Goal: Task Accomplishment & Management: Manage account settings

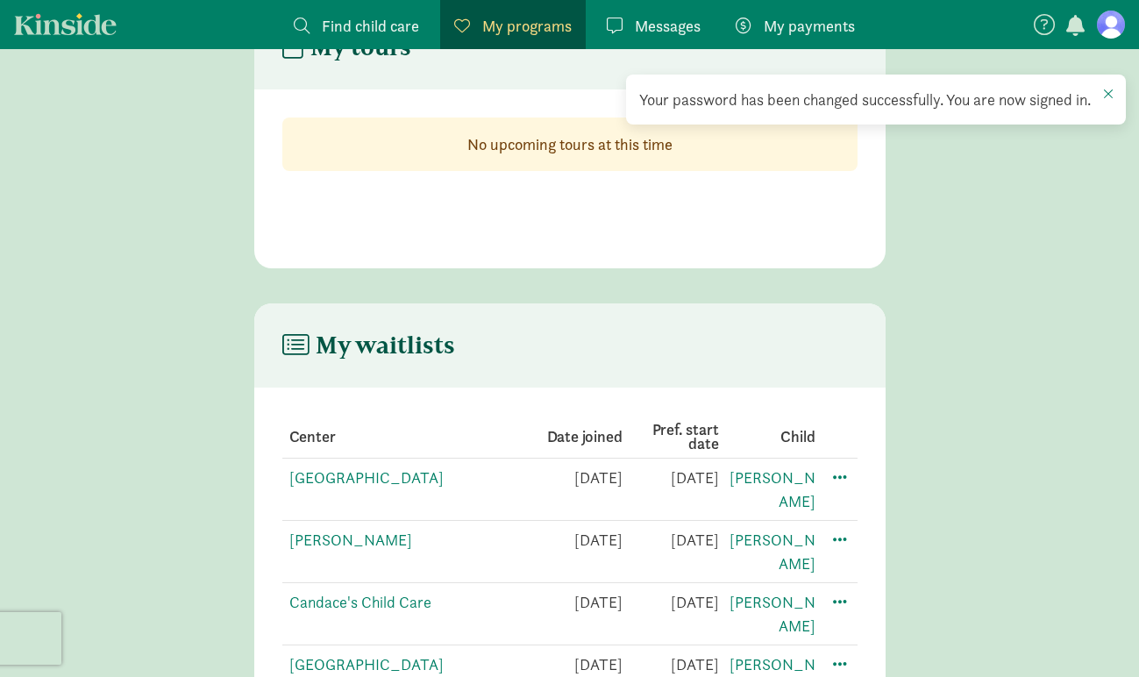
scroll to position [408, 0]
click at [851, 482] on td at bounding box center [836, 490] width 42 height 62
click at [844, 480] on span at bounding box center [839, 476] width 21 height 21
click at [1030, 455] on main "My waitlists Center Date joined Pref. start date Child [GEOGRAPHIC_DATA] Presch…" at bounding box center [569, 520] width 1139 height 432
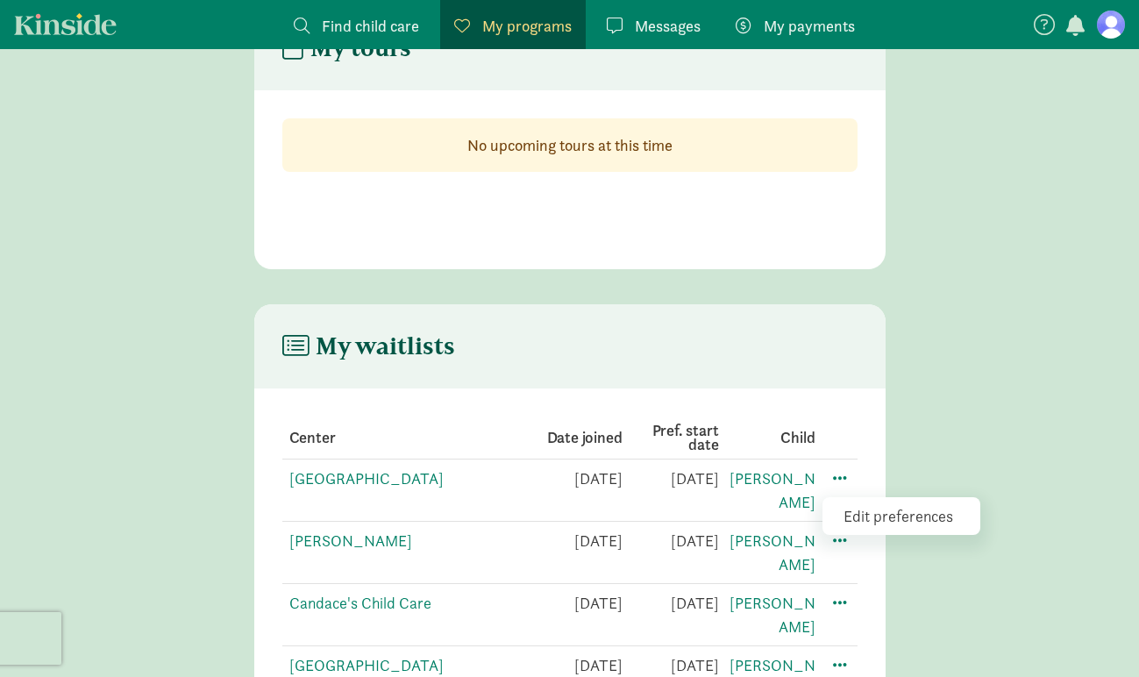
click at [861, 518] on div "Edit preferences" at bounding box center [901, 516] width 158 height 38
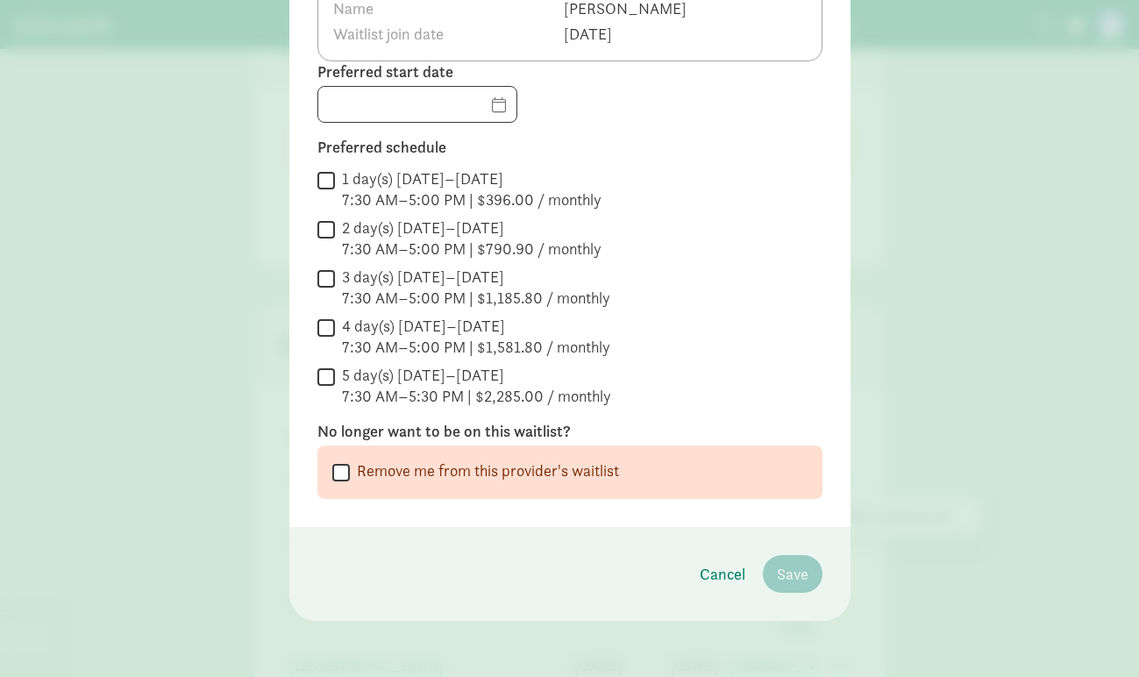
scroll to position [182, 0]
click at [345, 475] on input "Remove me from this provider's waitlist" at bounding box center [341, 472] width 18 height 24
checkbox input "true"
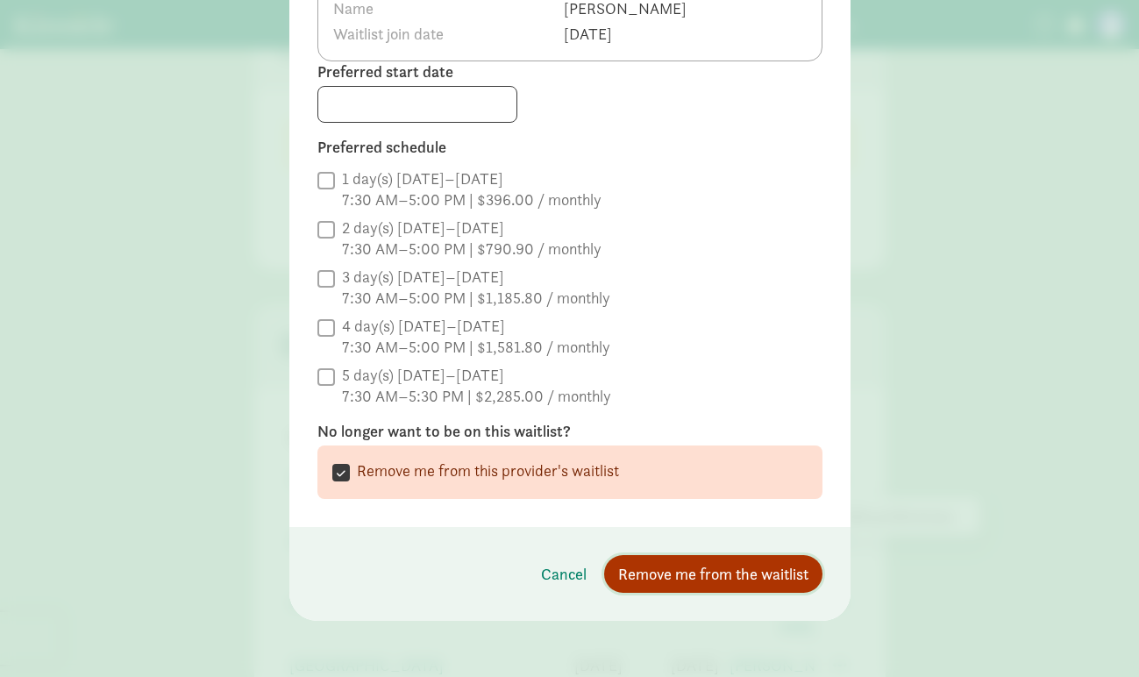
click at [804, 588] on button "Remove me from the waitlist" at bounding box center [713, 574] width 218 height 38
click at [746, 573] on span "Remove me from the waitlist" at bounding box center [713, 574] width 190 height 24
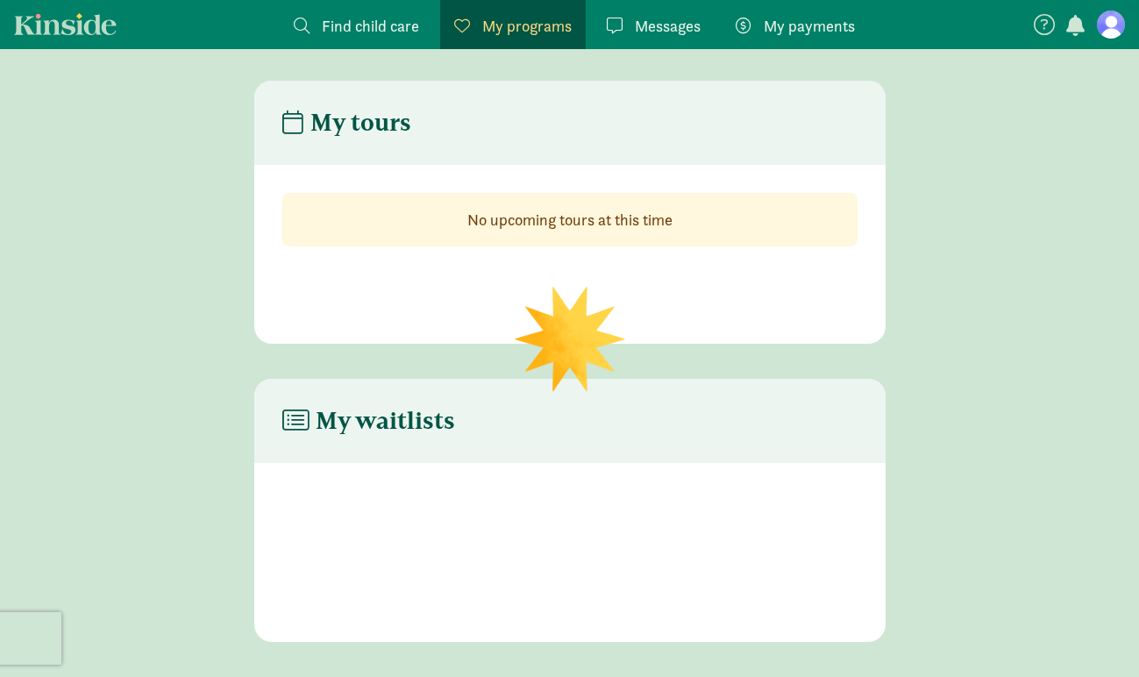
scroll to position [333, 0]
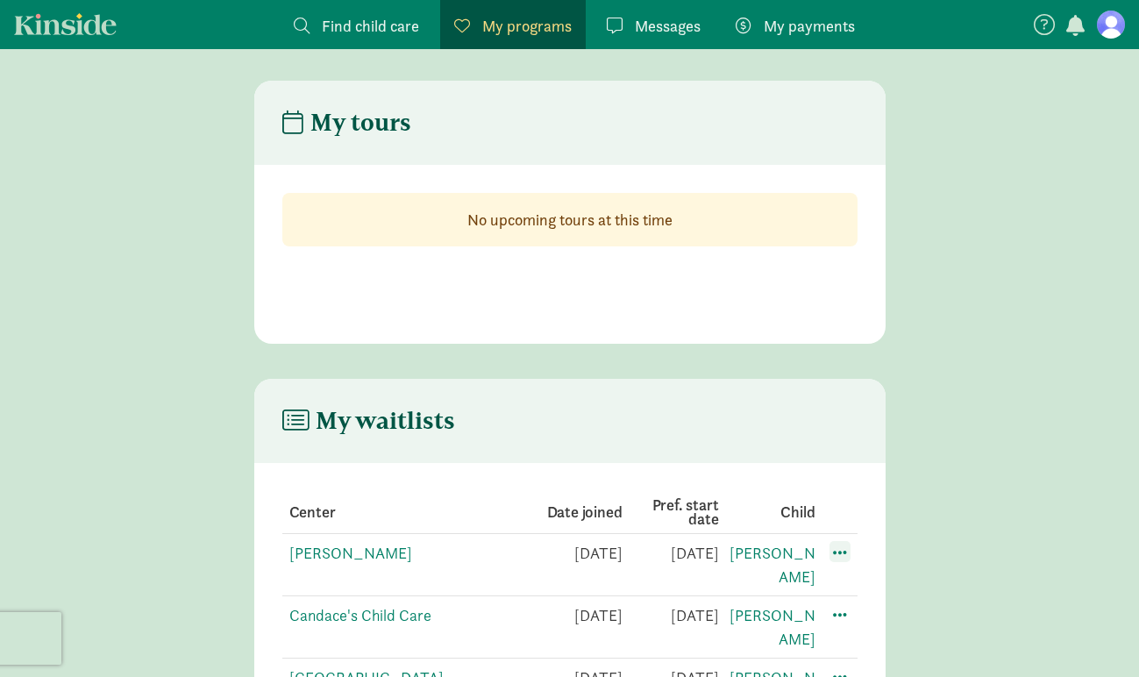
click at [836, 554] on span at bounding box center [839, 551] width 21 height 21
click at [852, 579] on div "Edit preferences" at bounding box center [901, 591] width 158 height 38
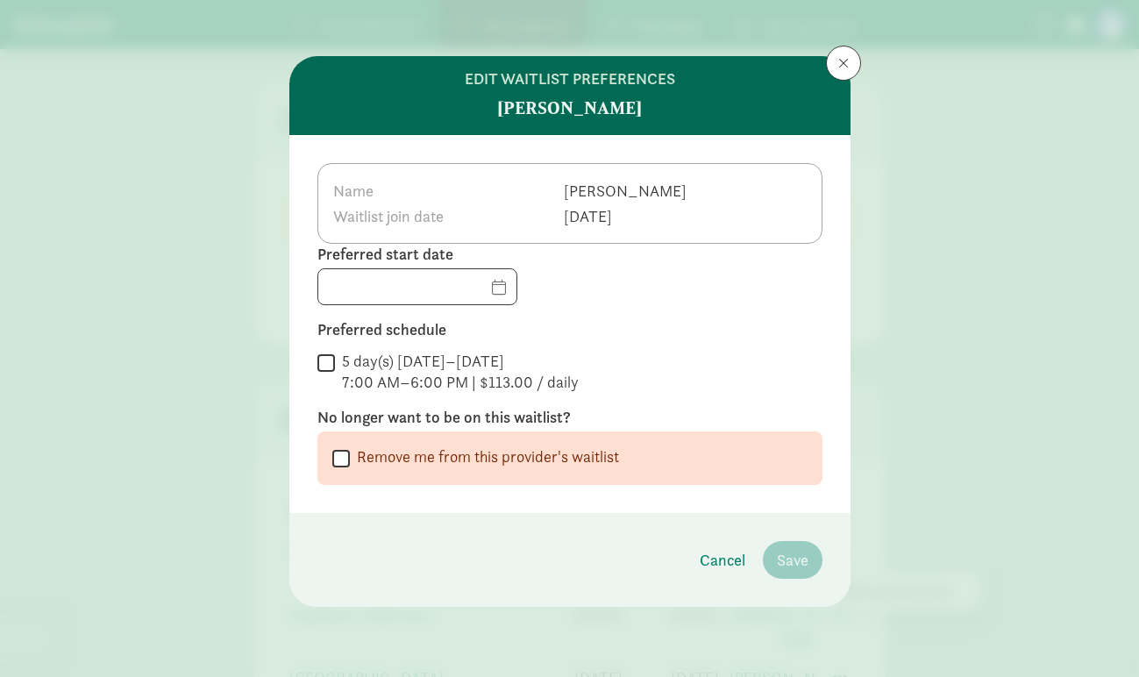
click at [345, 457] on input "Remove me from this provider's waitlist" at bounding box center [341, 458] width 18 height 24
checkbox input "true"
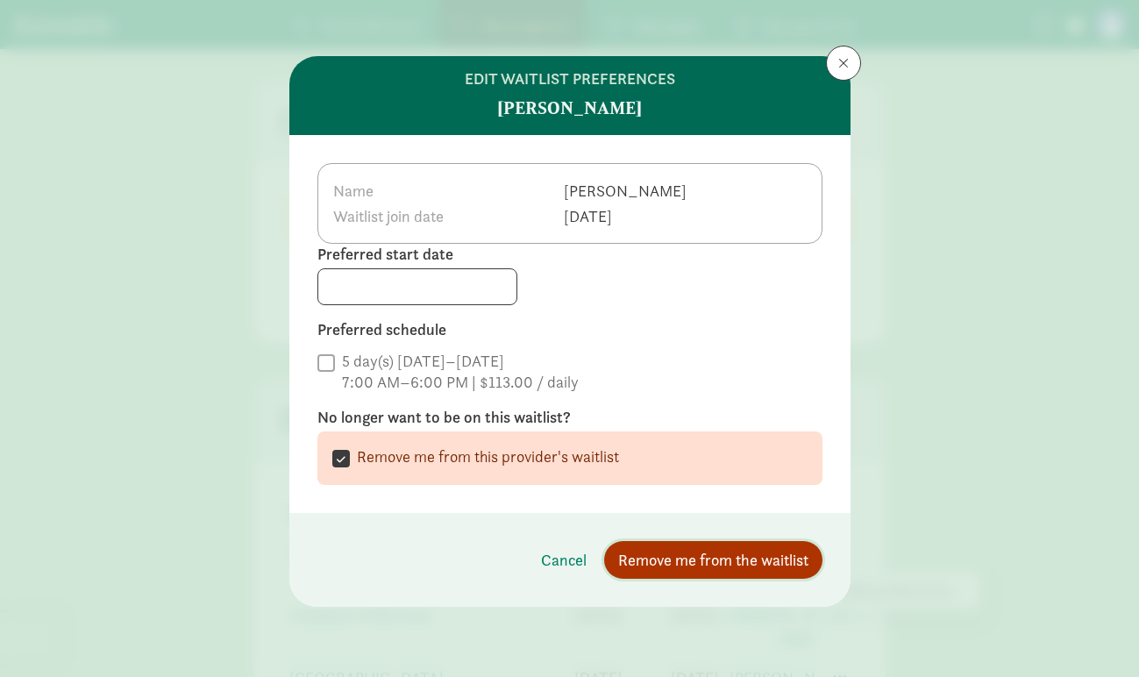
click at [803, 560] on span "Remove me from the waitlist" at bounding box center [713, 560] width 190 height 24
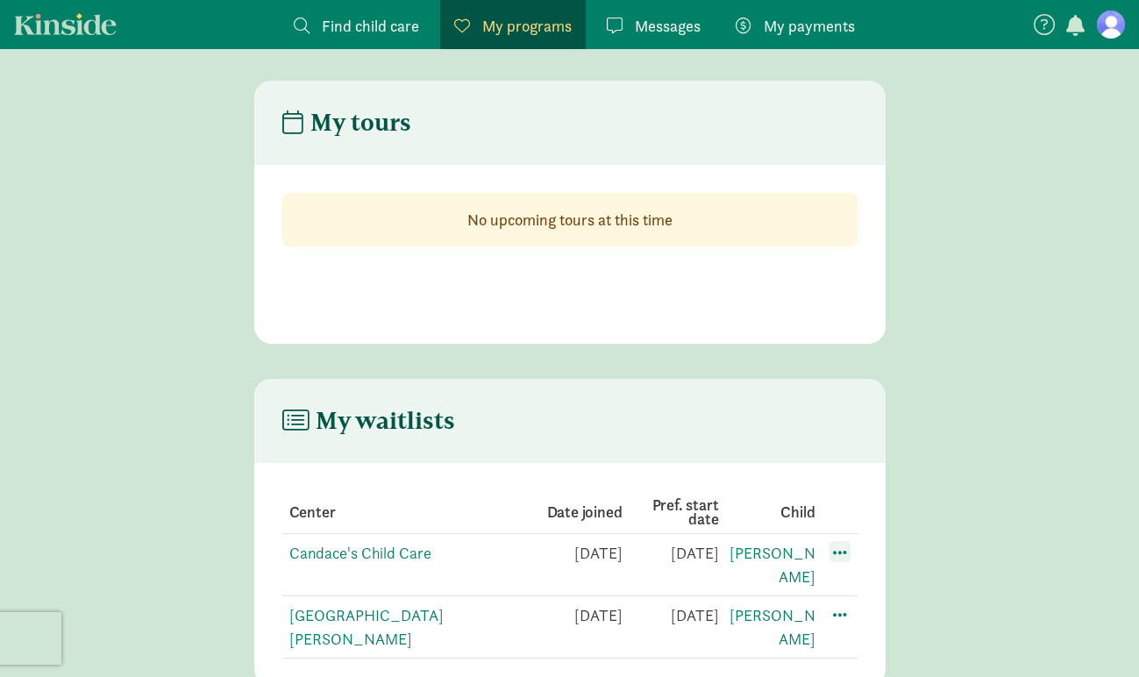
click at [840, 554] on span at bounding box center [839, 551] width 21 height 21
click at [848, 591] on div "Edit preferences" at bounding box center [901, 591] width 158 height 38
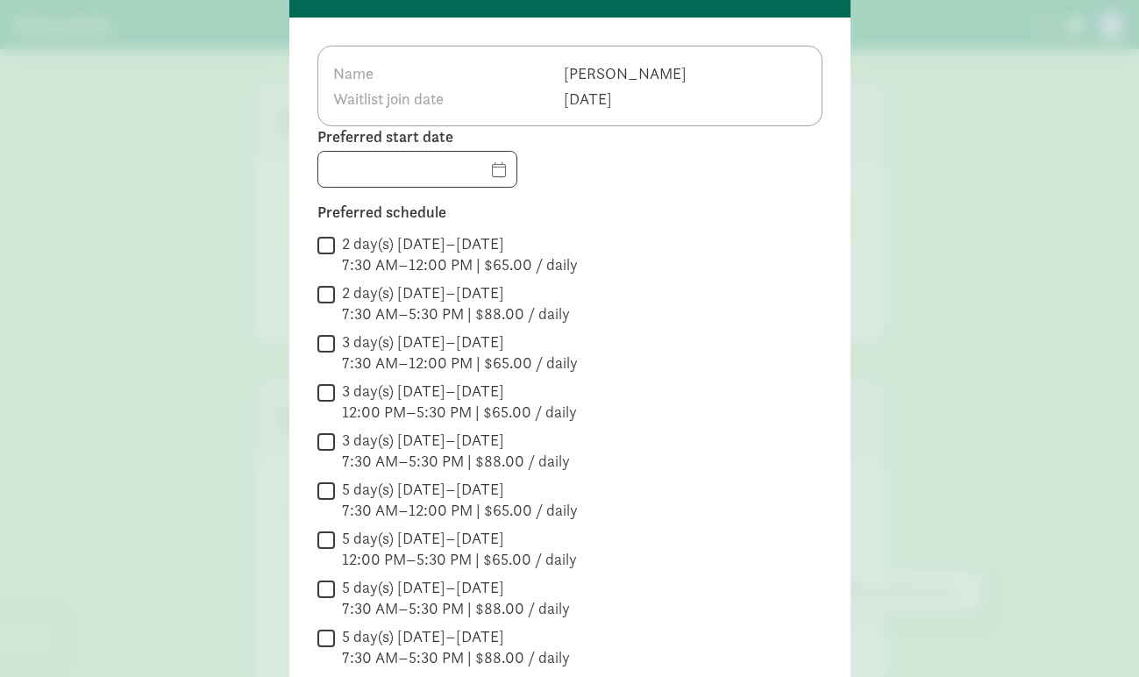
scroll to position [305, 0]
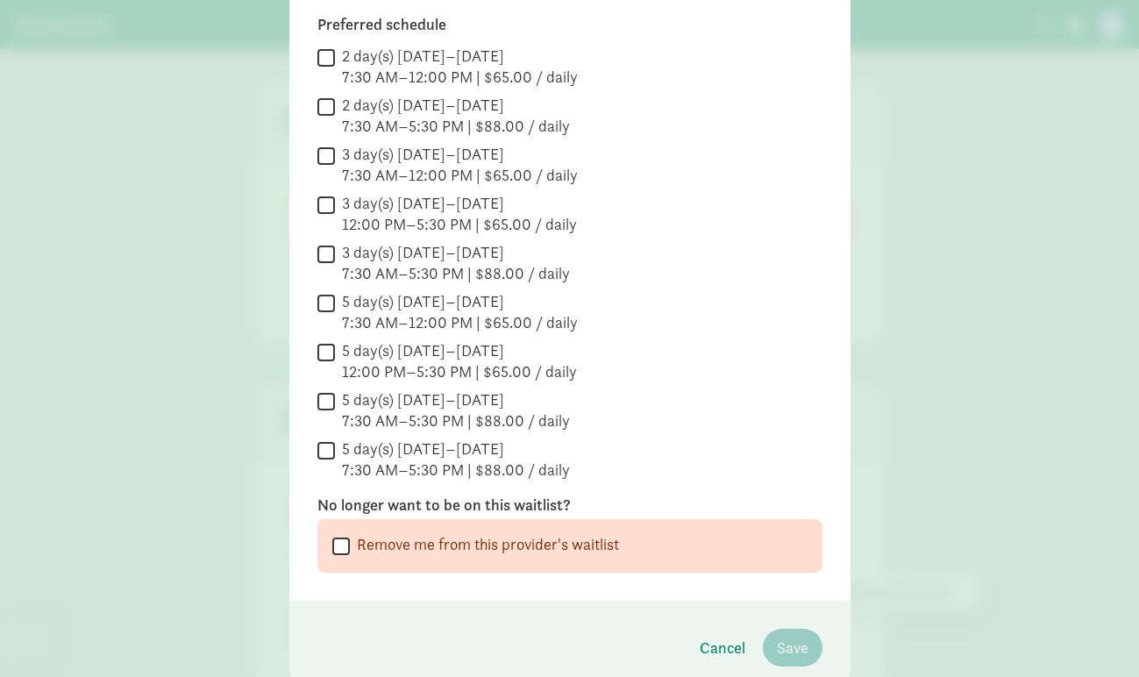
click at [339, 546] on input "Remove me from this provider's waitlist" at bounding box center [341, 546] width 18 height 24
checkbox input "true"
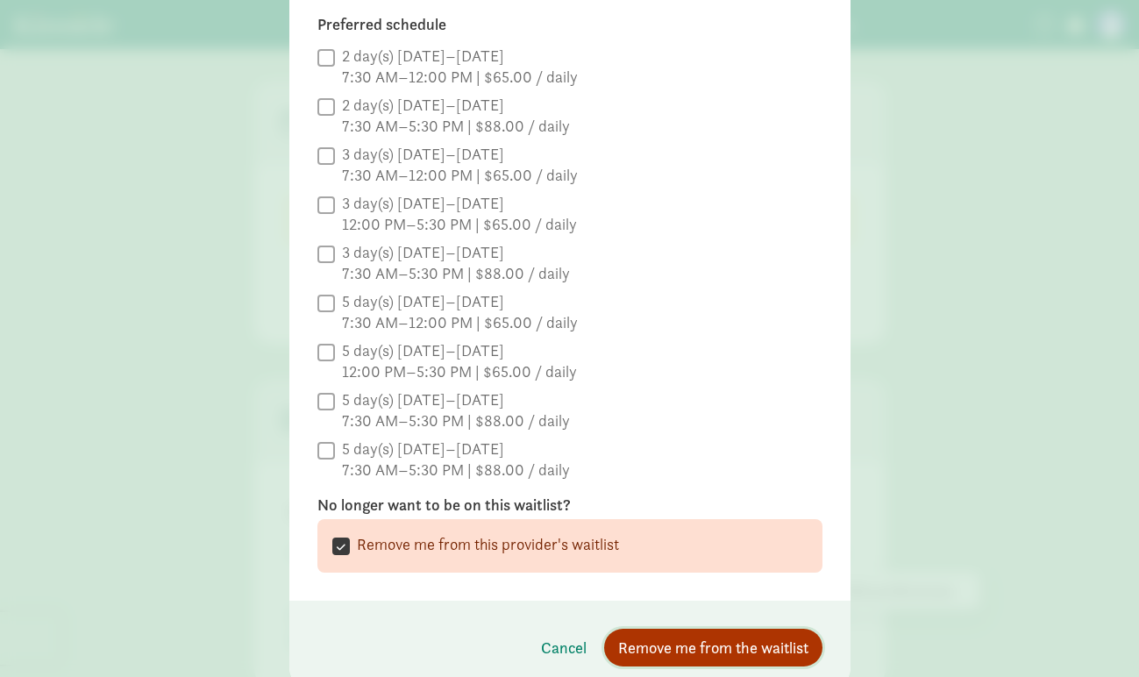
click at [705, 643] on span "Remove me from the waitlist" at bounding box center [713, 648] width 190 height 24
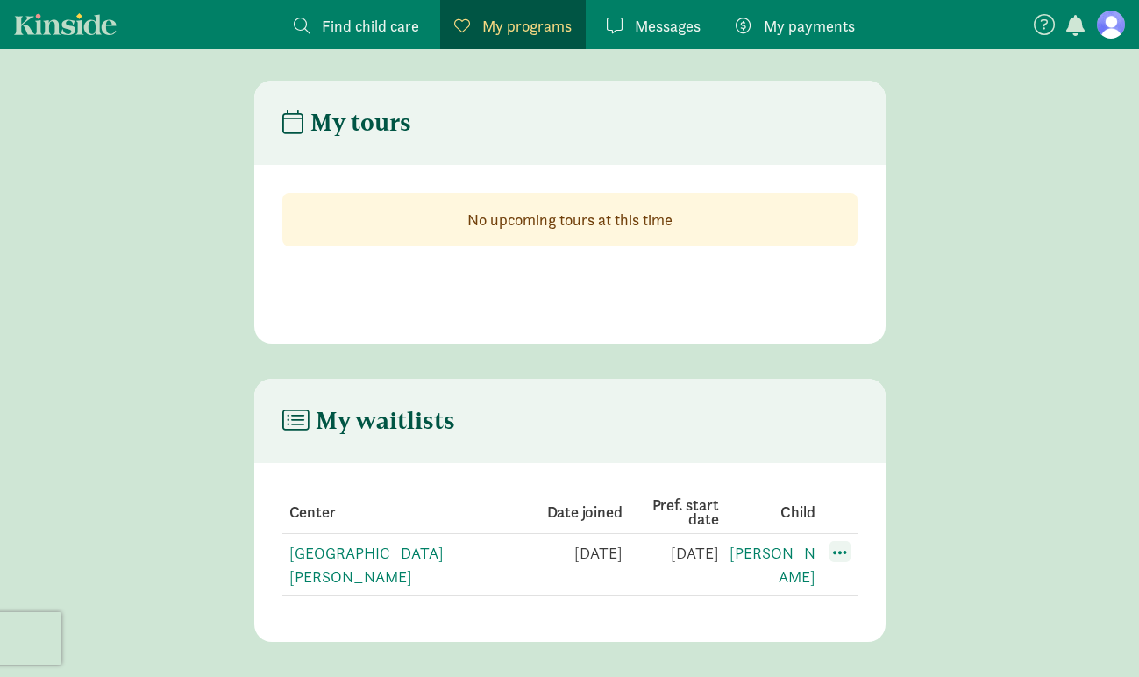
click at [842, 544] on span at bounding box center [839, 551] width 21 height 21
click at [865, 592] on div "Edit preferences" at bounding box center [901, 591] width 158 height 38
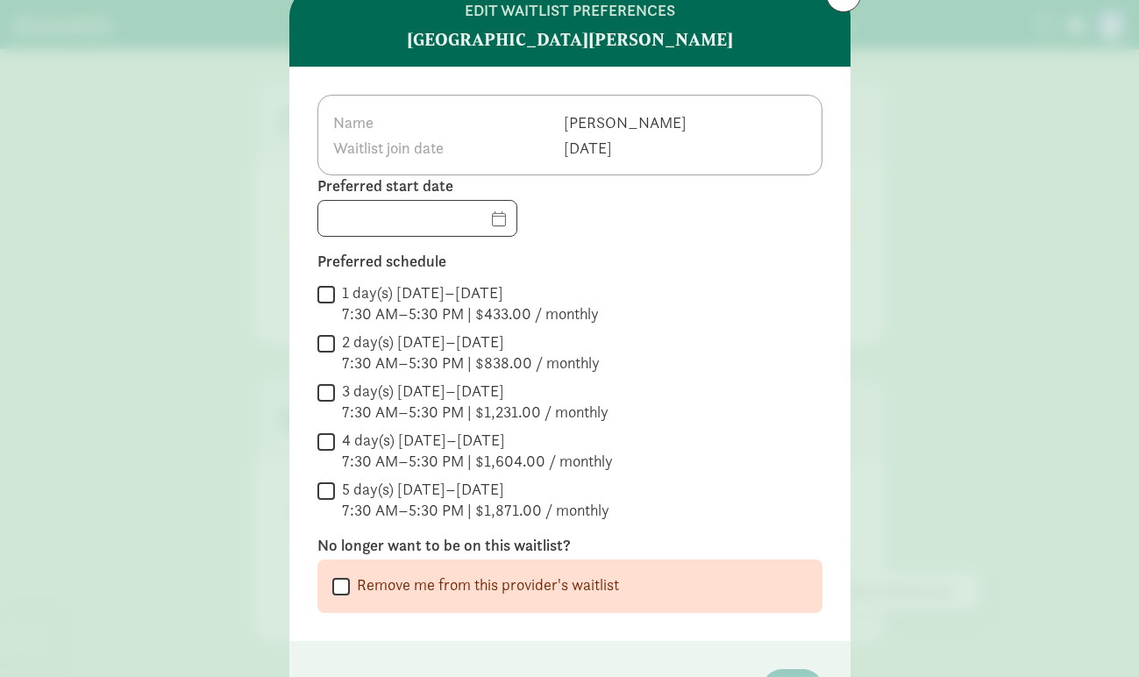
scroll to position [182, 0]
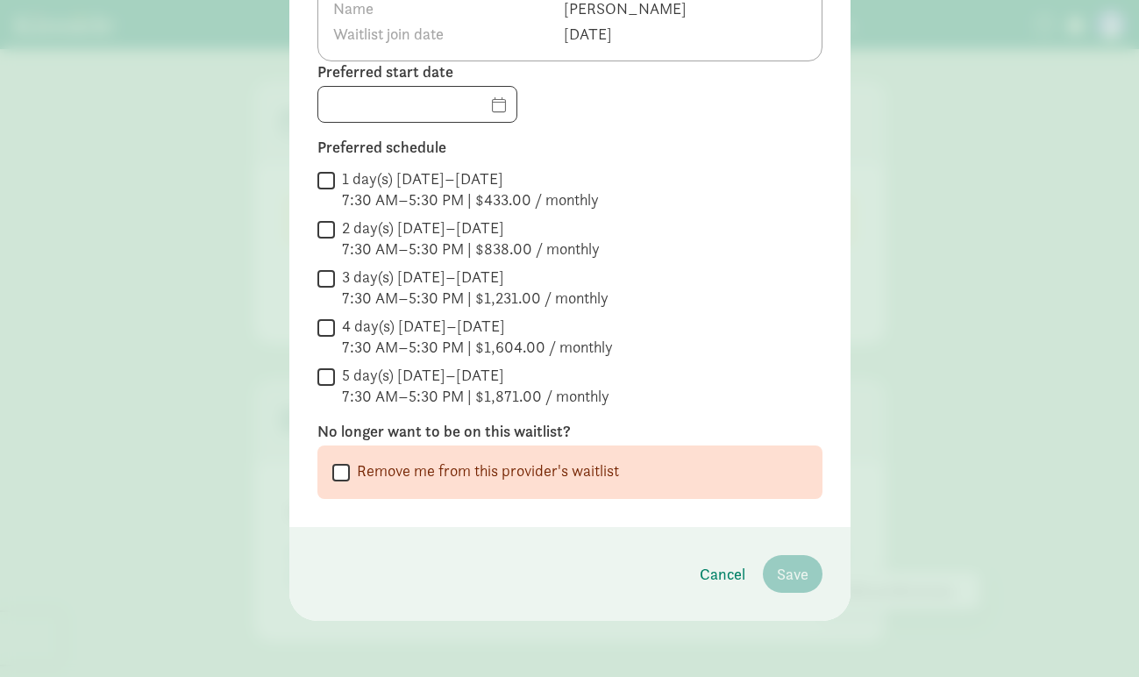
click at [339, 479] on input "Remove me from this provider's waitlist" at bounding box center [341, 472] width 18 height 24
checkbox input "true"
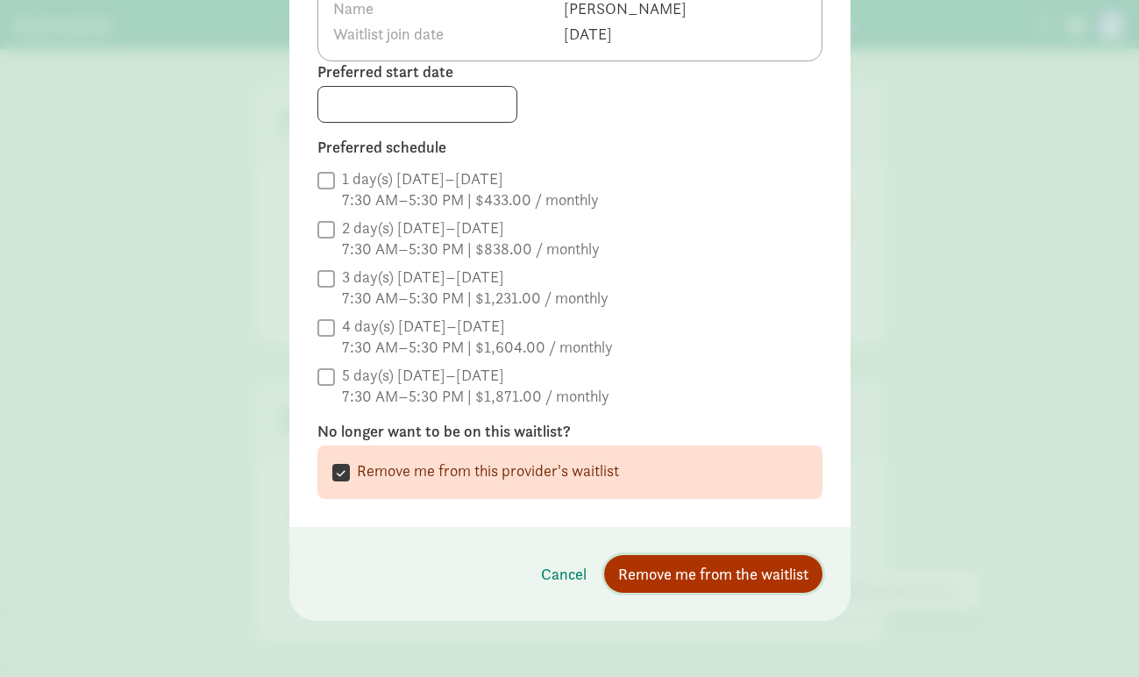
click at [716, 572] on span "Remove me from the waitlist" at bounding box center [713, 574] width 190 height 24
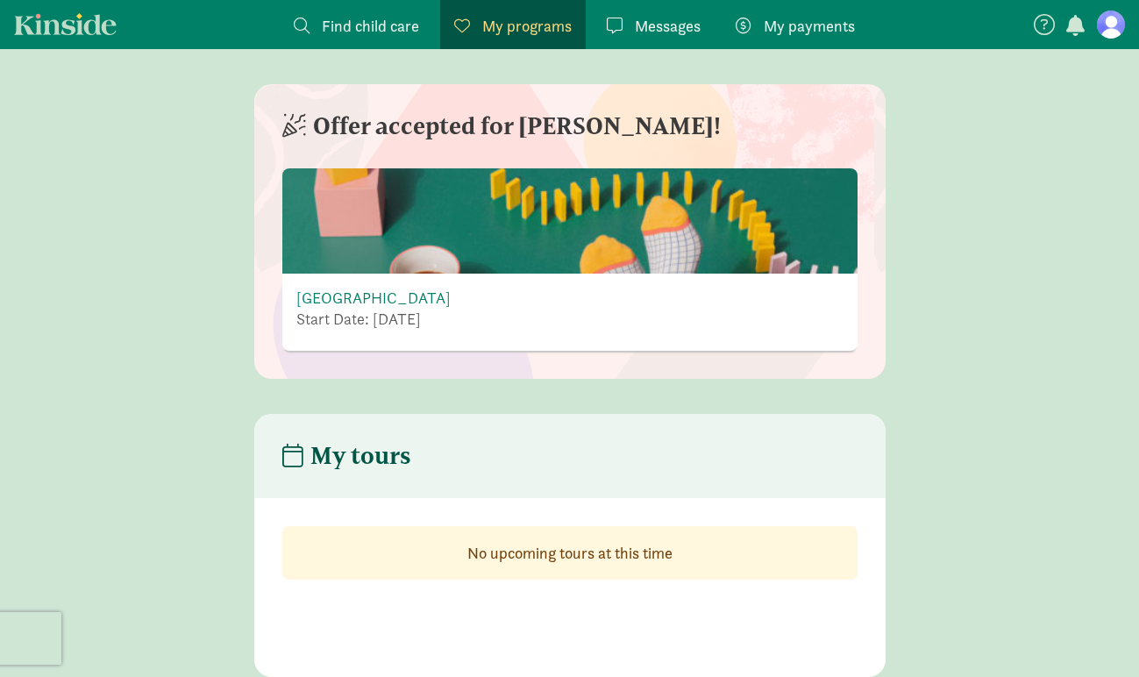
scroll to position [0, 0]
